Goal: Navigation & Orientation: Find specific page/section

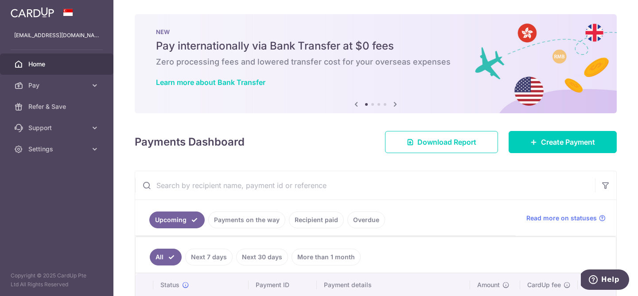
scroll to position [76, 0]
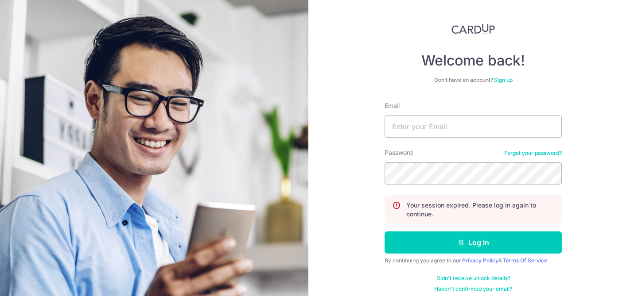
scroll to position [47, 0]
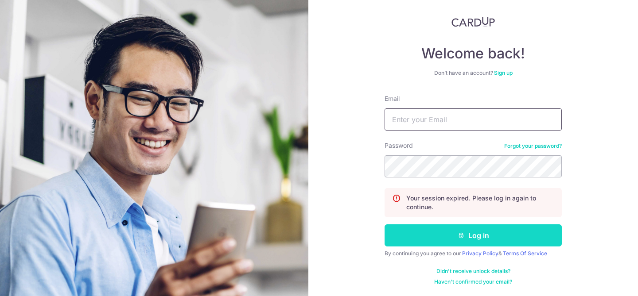
type input "[EMAIL_ADDRESS][DOMAIN_NAME]"
click at [454, 235] on button "Log in" at bounding box center [472, 236] width 177 height 22
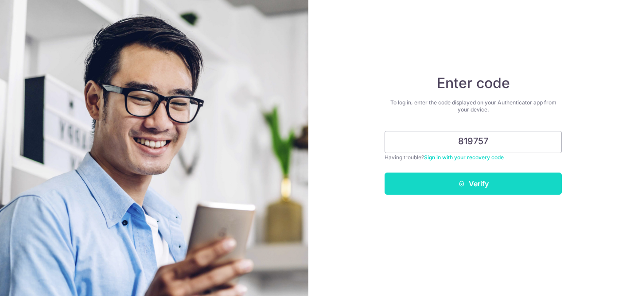
type input "819757"
click at [540, 184] on button "Verify" at bounding box center [472, 184] width 177 height 22
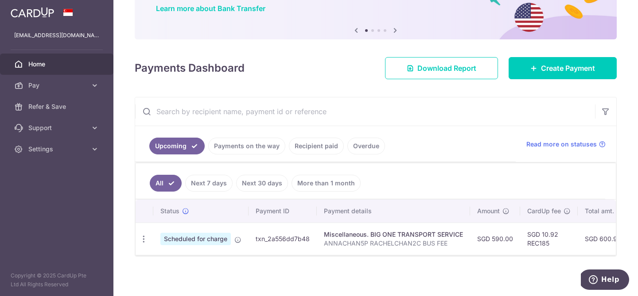
scroll to position [76, 0]
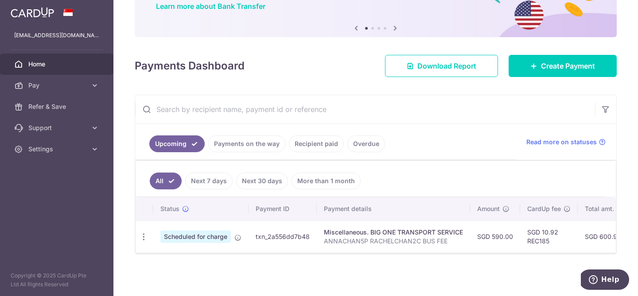
click at [237, 140] on link "Payments on the way" at bounding box center [246, 144] width 77 height 17
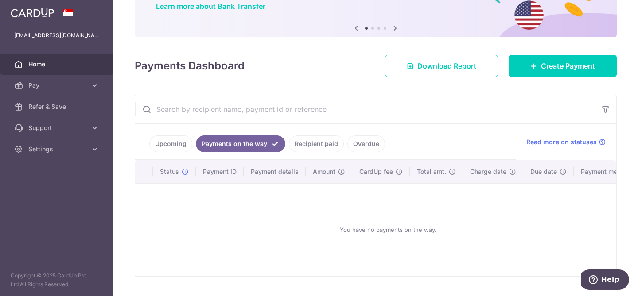
click at [314, 145] on link "Recipient paid" at bounding box center [316, 144] width 55 height 17
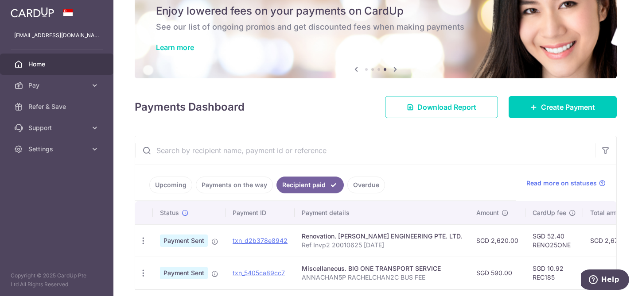
scroll to position [47, 0]
